Goal: Check status

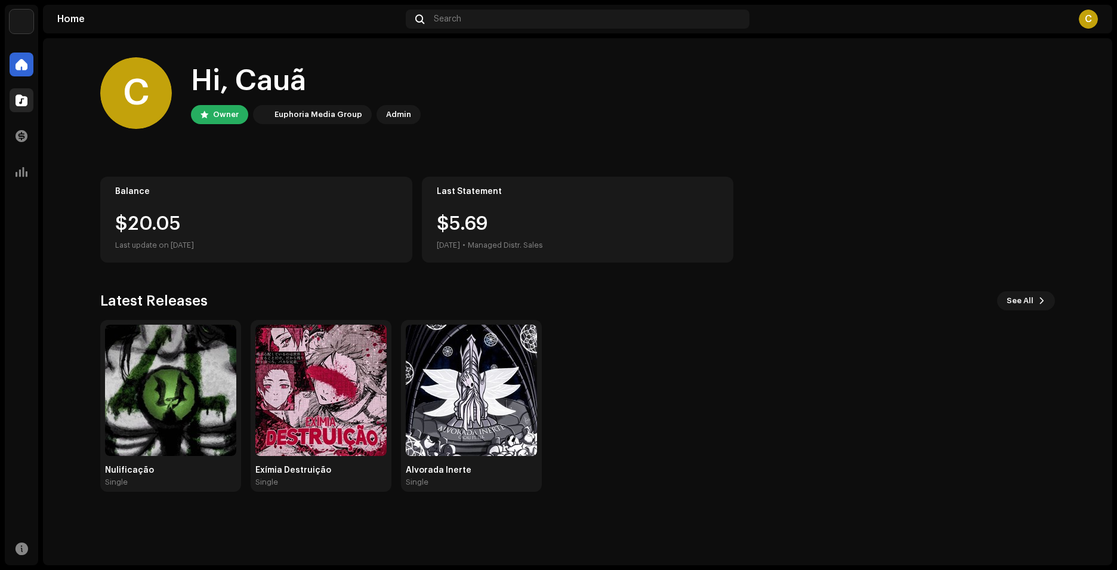
click at [24, 102] on span at bounding box center [22, 100] width 12 height 10
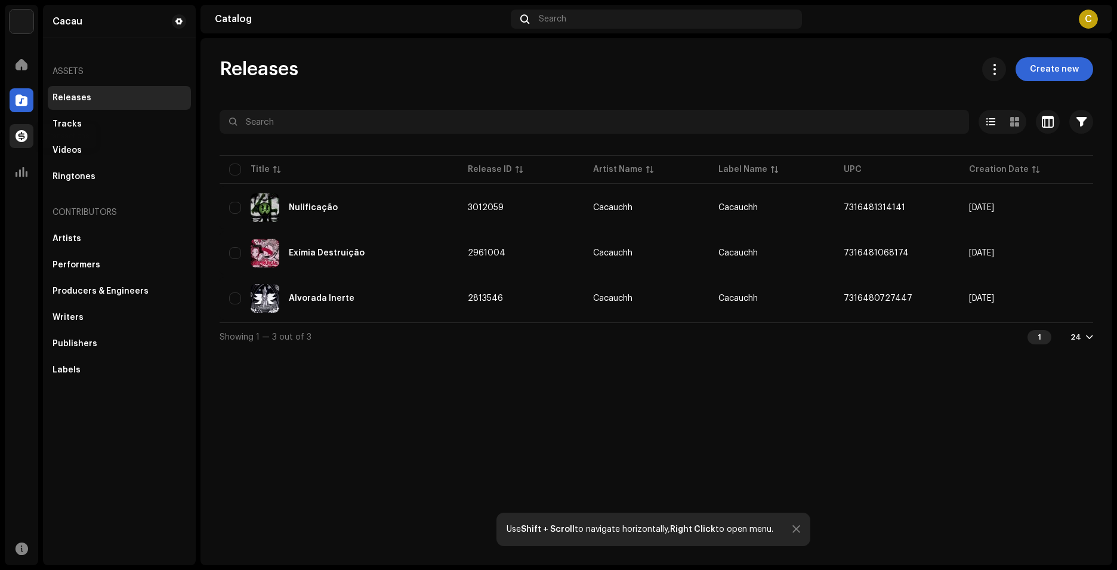
click at [20, 142] on div at bounding box center [22, 136] width 24 height 24
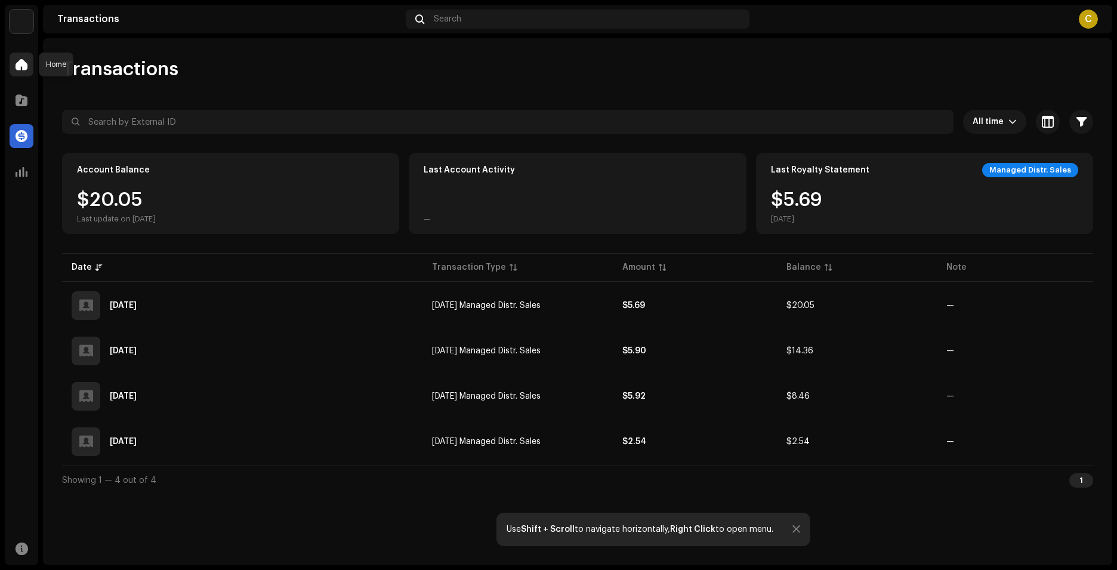
click at [22, 63] on span at bounding box center [22, 65] width 12 height 10
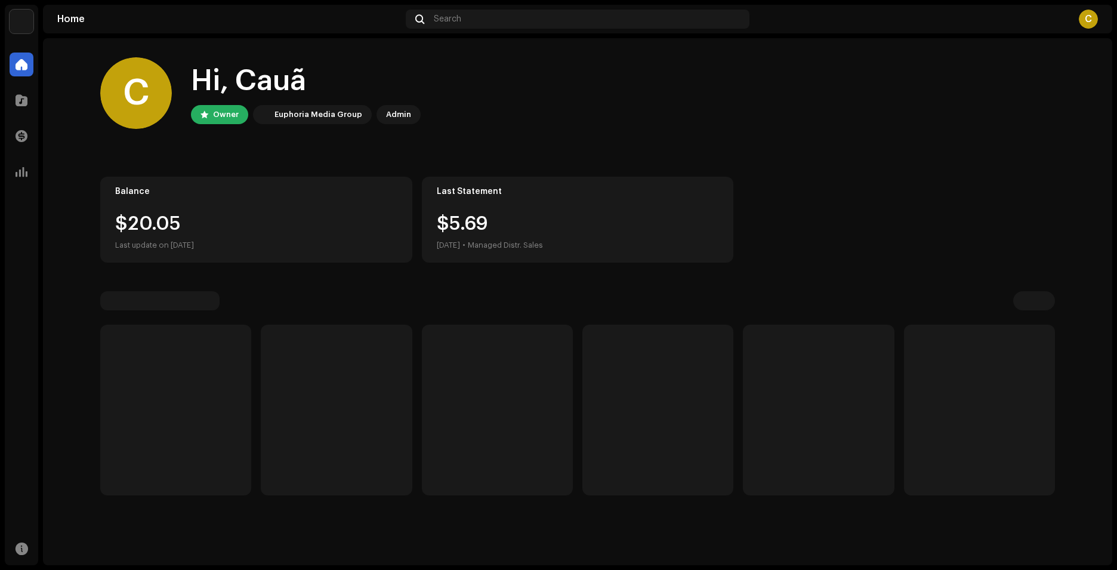
click at [200, 211] on div "Balance $20.05 Last update on [DATE]" at bounding box center [256, 220] width 312 height 86
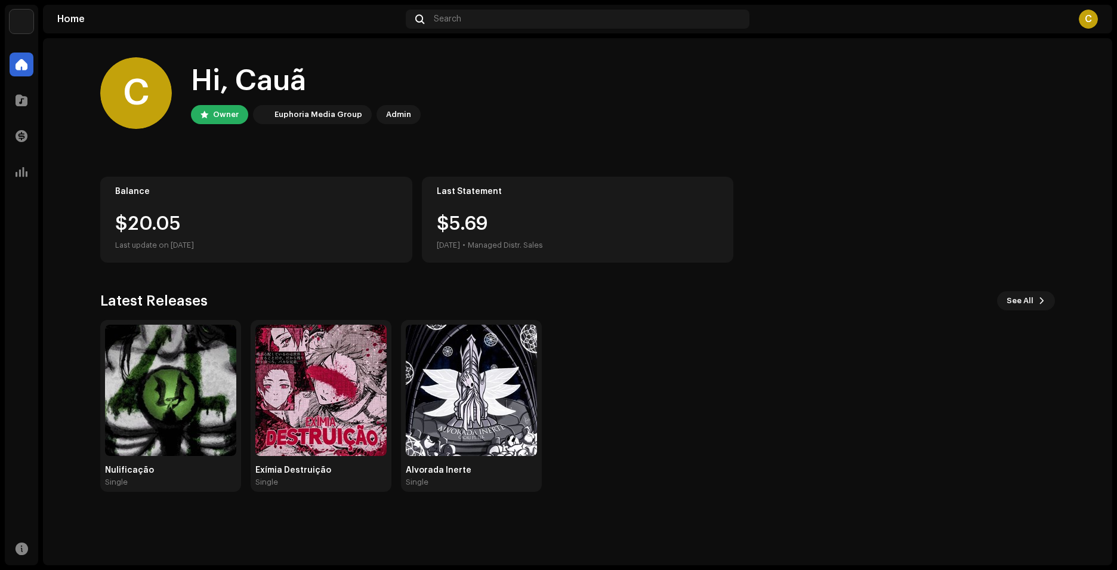
click at [138, 185] on div "Balance $20.05 Last update on [DATE]" at bounding box center [256, 220] width 312 height 86
click at [197, 219] on div "$20.05" at bounding box center [256, 223] width 282 height 19
click at [29, 175] on div at bounding box center [22, 172] width 24 height 24
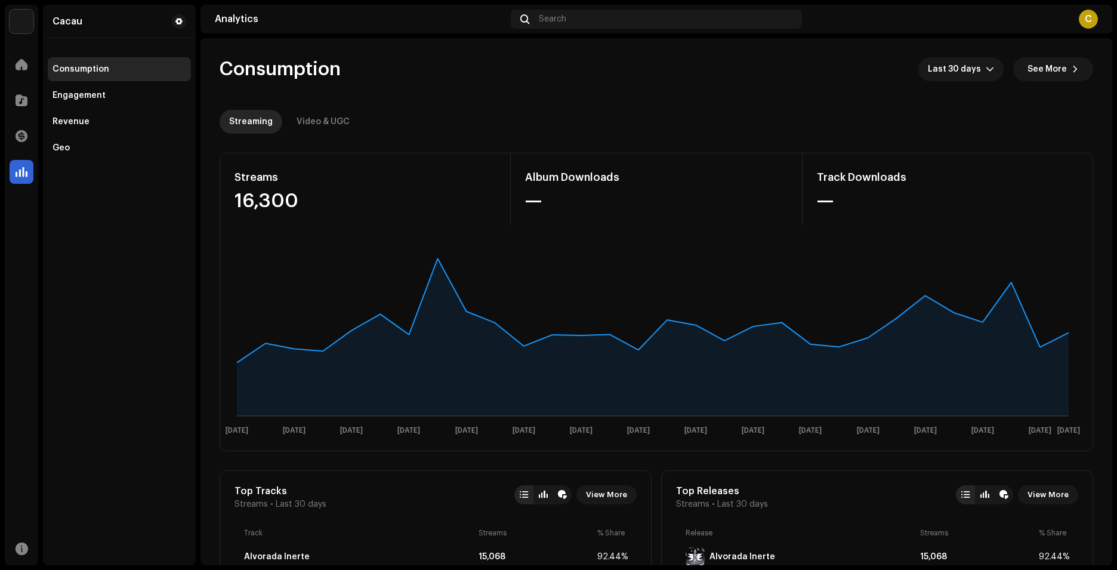
click at [155, 0] on div "Cacau Home Catalog Transactions Analytics Resources Cacau Consumption Engagemen…" at bounding box center [558, 285] width 1117 height 570
